Goal: Transaction & Acquisition: Purchase product/service

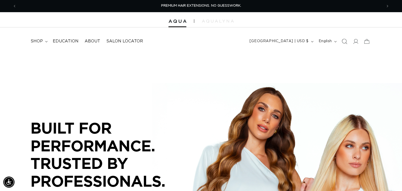
click at [343, 41] on icon "Search" at bounding box center [343, 41] width 5 height 5
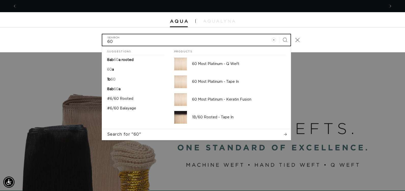
scroll to position [0, 738]
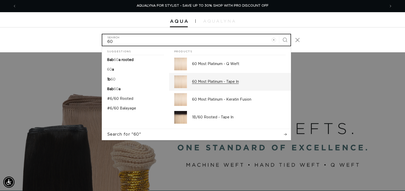
type input "60"
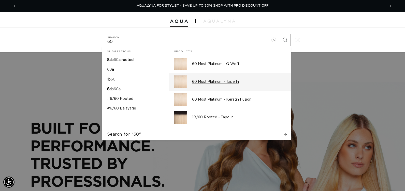
click at [246, 84] on p "60 Most Platinum - Tape In" at bounding box center [239, 82] width 94 height 5
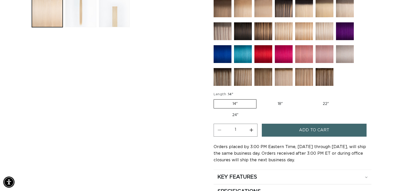
scroll to position [0, 731]
click at [236, 115] on label "24" Variant sold out or unavailable" at bounding box center [234, 115] width 43 height 9
click at [350, 99] on input "24" Variant sold out or unavailable" at bounding box center [350, 99] width 0 height 0
radio input "true"
click at [252, 130] on button "Increase quantity for 60 Most Platinum - Tape In" at bounding box center [250, 130] width 11 height 13
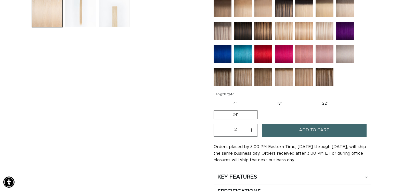
click at [252, 130] on button "Increase quantity for 60 Most Platinum - Tape In" at bounding box center [250, 130] width 11 height 13
type input "5"
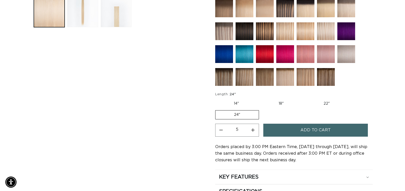
scroll to position [0, 365]
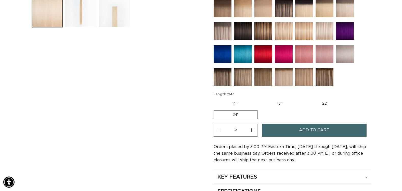
click at [272, 128] on button "Add to cart" at bounding box center [313, 130] width 105 height 13
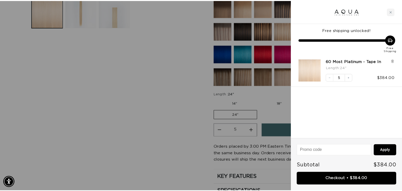
scroll to position [0, 0]
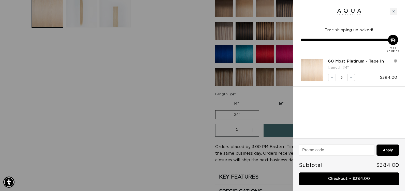
click at [182, 127] on div at bounding box center [202, 95] width 405 height 191
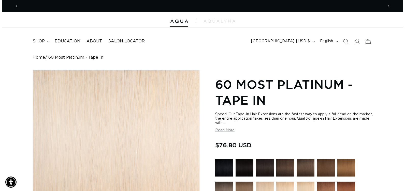
scroll to position [0, 365]
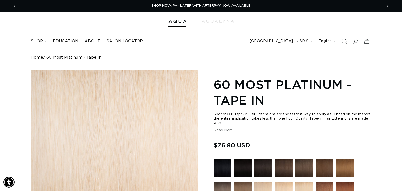
click at [343, 41] on icon "Search" at bounding box center [343, 41] width 5 height 5
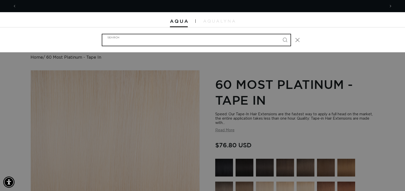
scroll to position [0, 738]
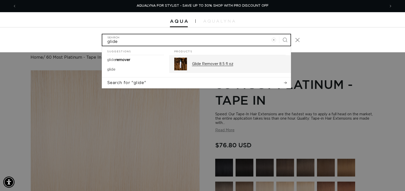
type input "glide"
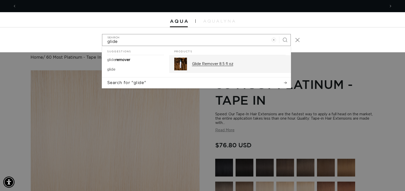
click at [245, 64] on p "Glide Remover 8.5 fl oz" at bounding box center [239, 64] width 94 height 5
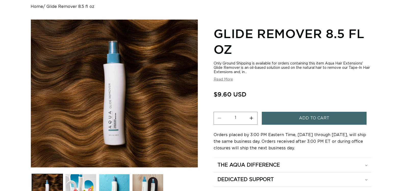
scroll to position [51, 0]
click at [298, 118] on button "Add to cart" at bounding box center [313, 118] width 105 height 13
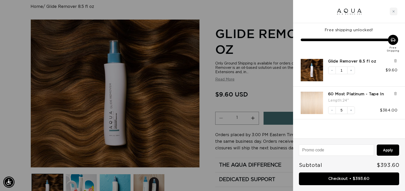
scroll to position [0, 369]
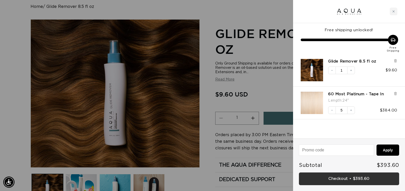
click at [307, 178] on link "Checkout • $393.60" at bounding box center [349, 179] width 100 height 13
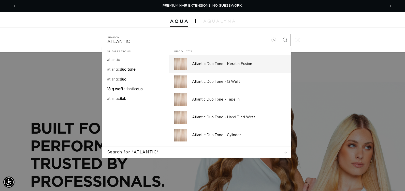
type input "ATLANTIC"
click at [252, 63] on p "Atlantic Duo Tone - Keratin Fusion" at bounding box center [239, 64] width 94 height 5
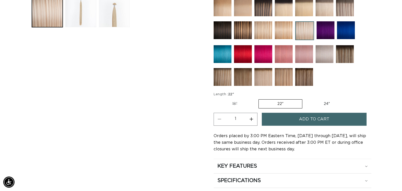
scroll to position [0, 365]
click at [252, 118] on button "Increase quantity for Atlantic Duo Tone - Keratin Fusion" at bounding box center [250, 119] width 11 height 13
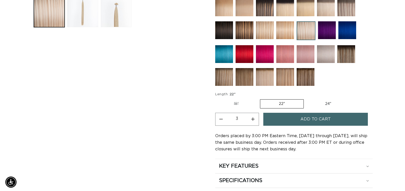
scroll to position [0, 731]
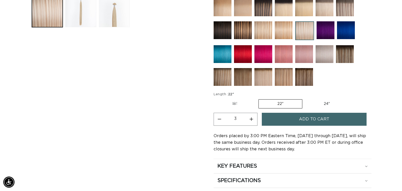
click at [252, 118] on button "Increase quantity for Atlantic Duo Tone - Keratin Fusion" at bounding box center [250, 119] width 11 height 13
type input "4"
click at [278, 121] on button "Add to cart" at bounding box center [313, 119] width 105 height 13
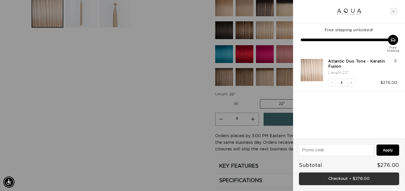
scroll to position [0, 738]
click at [313, 180] on link "Checkout • $276.00" at bounding box center [349, 179] width 100 height 13
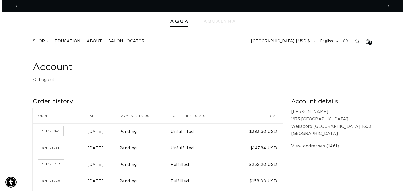
scroll to position [0, 365]
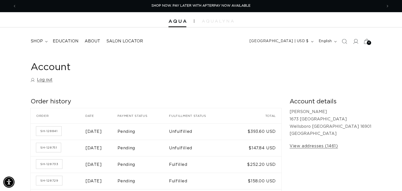
click at [365, 43] on icon at bounding box center [366, 41] width 12 height 12
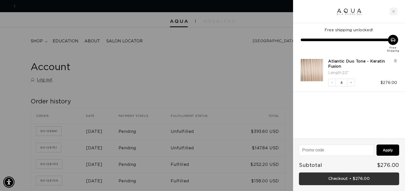
scroll to position [0, 0]
click at [311, 176] on link "Checkout • $276.00" at bounding box center [349, 179] width 100 height 13
